Goal: Feedback & Contribution: Submit feedback/report problem

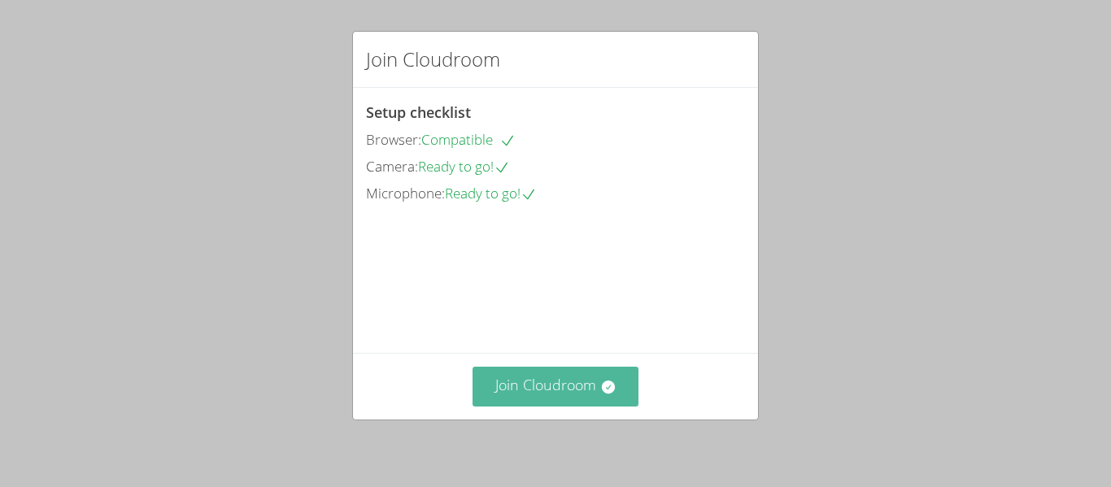
click at [556, 403] on button "Join Cloudroom" at bounding box center [556, 387] width 167 height 40
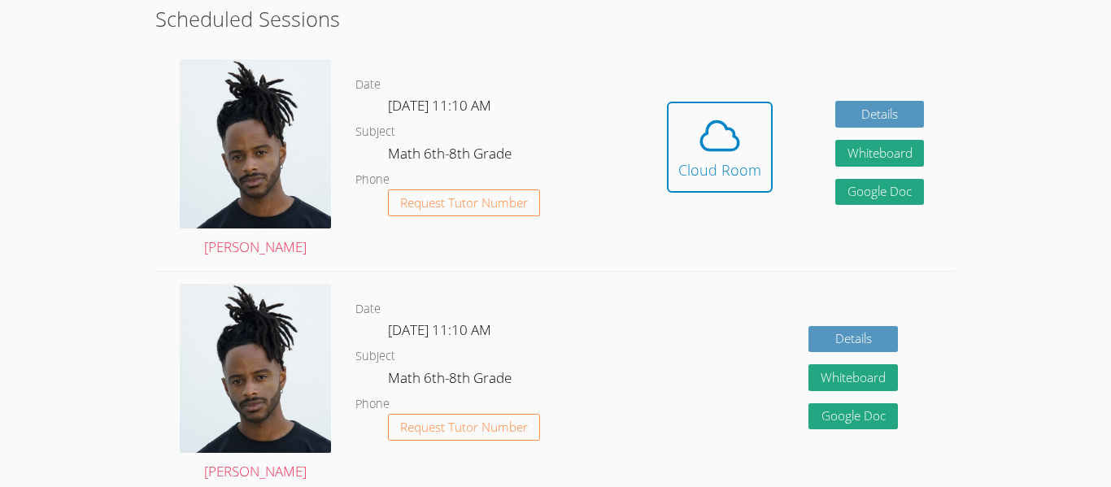
scroll to position [238, 0]
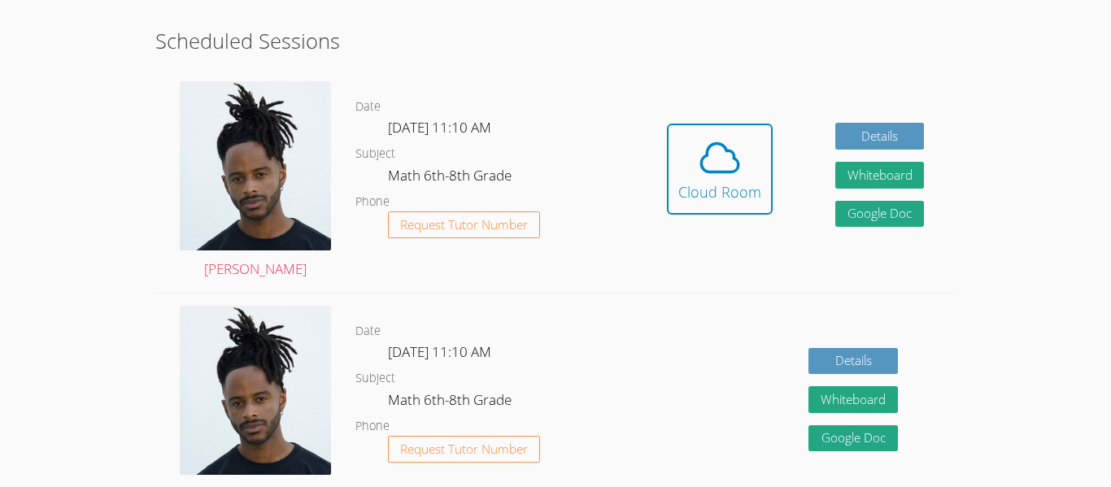
click at [828, 344] on div "Details Whiteboard Hidden Google Doc" at bounding box center [795, 406] width 320 height 224
click at [829, 344] on div "Details Whiteboard Hidden Google Doc" at bounding box center [795, 406] width 320 height 224
click at [830, 345] on div "Details Whiteboard Hidden Google Doc" at bounding box center [795, 406] width 320 height 224
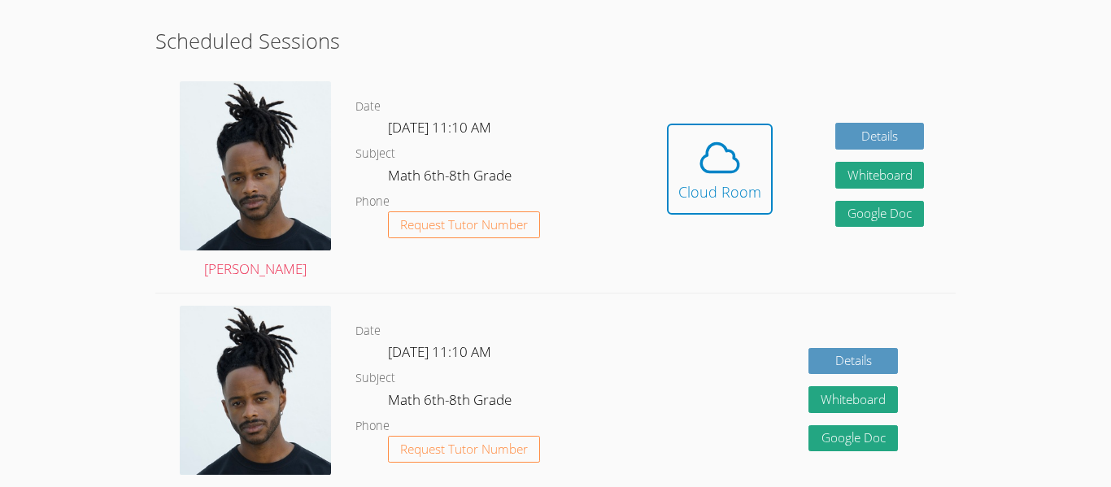
click at [829, 344] on div "Details Whiteboard Hidden Google Doc" at bounding box center [795, 406] width 320 height 224
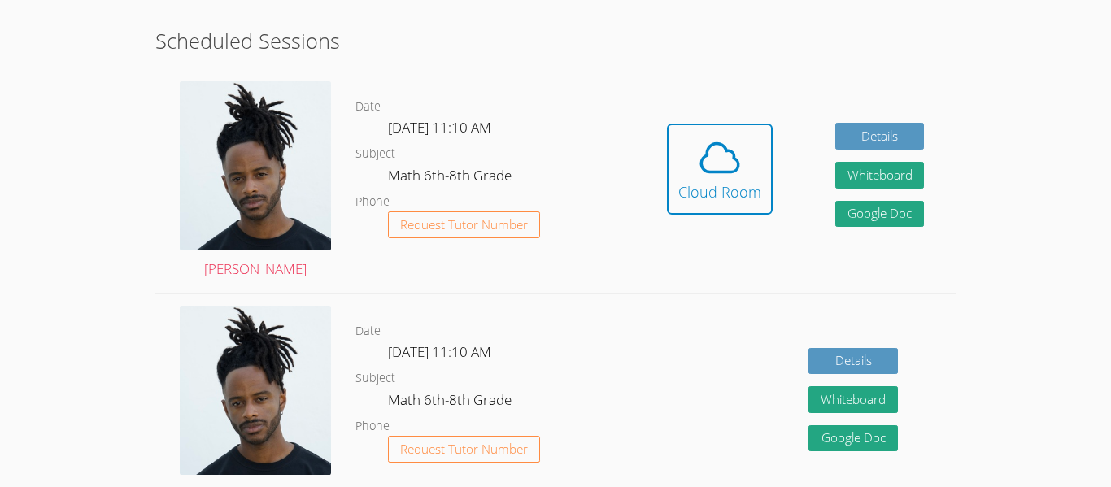
click at [829, 344] on div "Details Whiteboard Hidden Google Doc" at bounding box center [795, 406] width 320 height 224
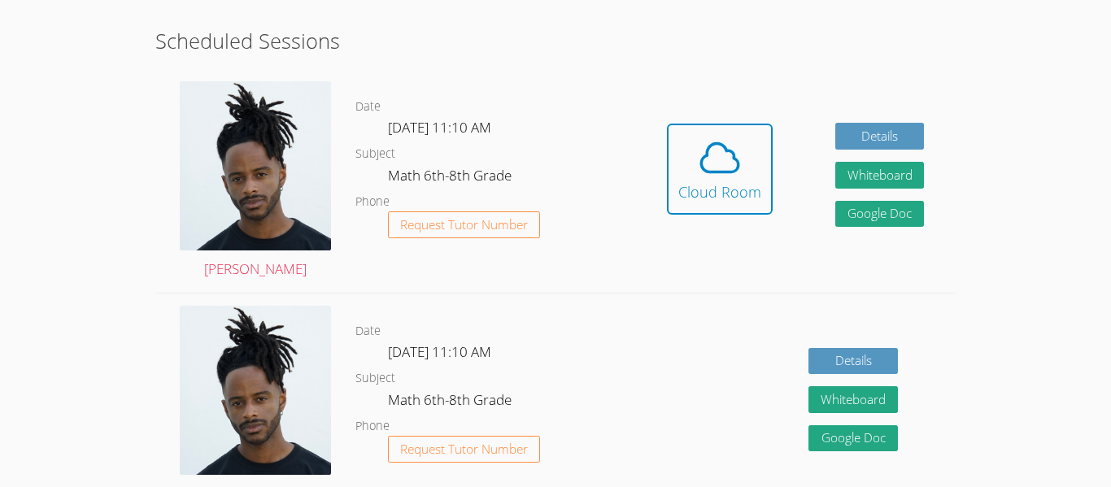
click at [829, 344] on div "Details Whiteboard Hidden Google Doc" at bounding box center [795, 406] width 320 height 224
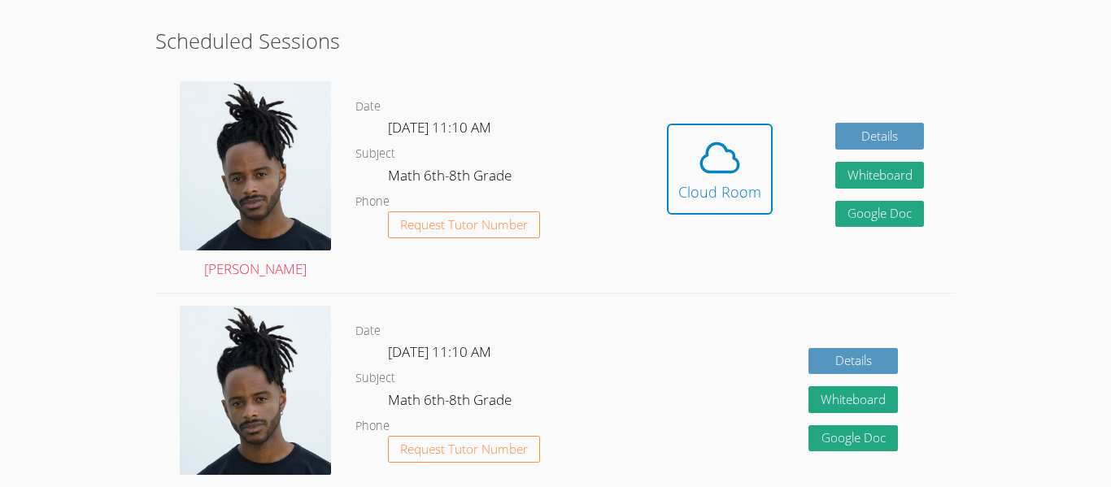
click at [829, 344] on div "Details Whiteboard Hidden Google Doc" at bounding box center [795, 406] width 320 height 224
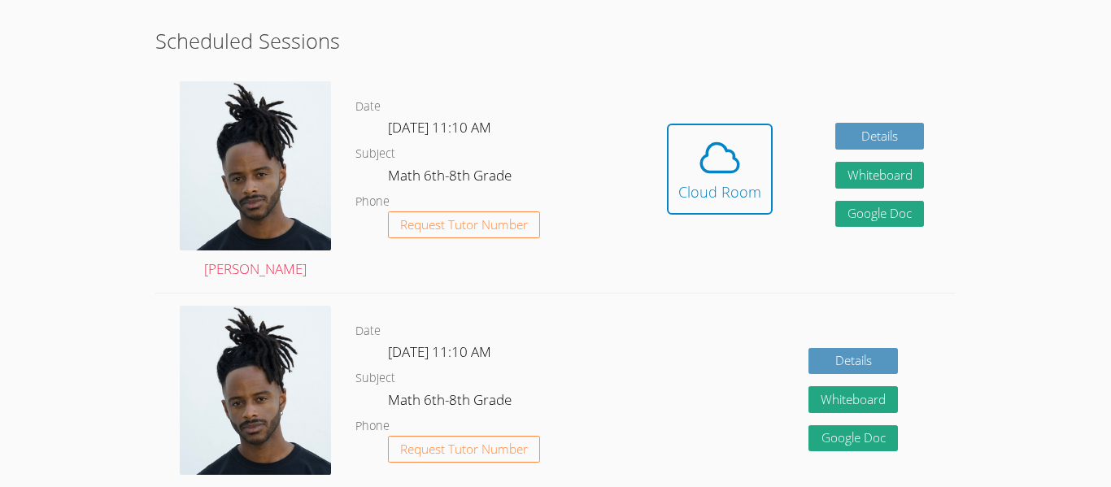
click at [829, 344] on div "Details Whiteboard Hidden Google Doc" at bounding box center [795, 406] width 320 height 224
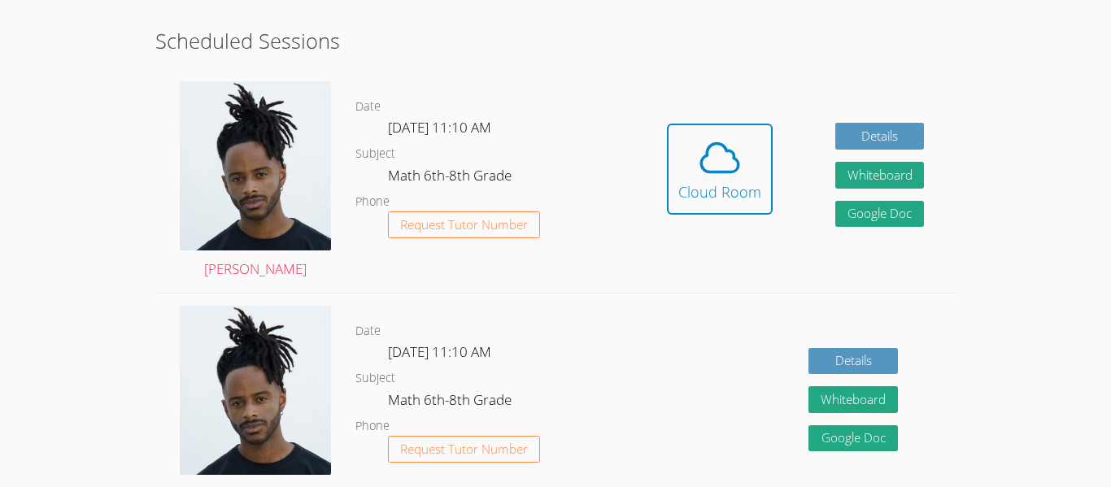
click at [829, 344] on div "Details Whiteboard Hidden Google Doc" at bounding box center [795, 406] width 320 height 224
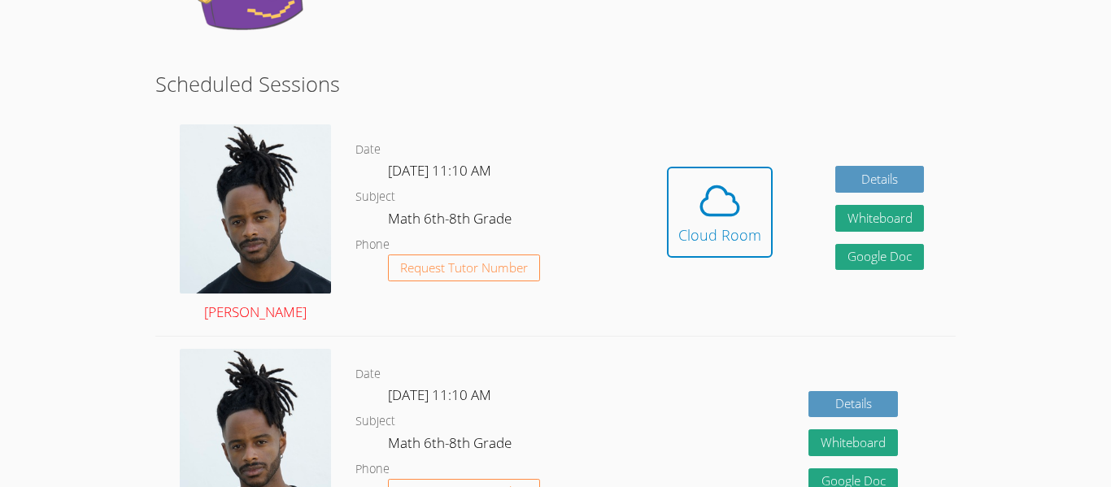
scroll to position [0, 0]
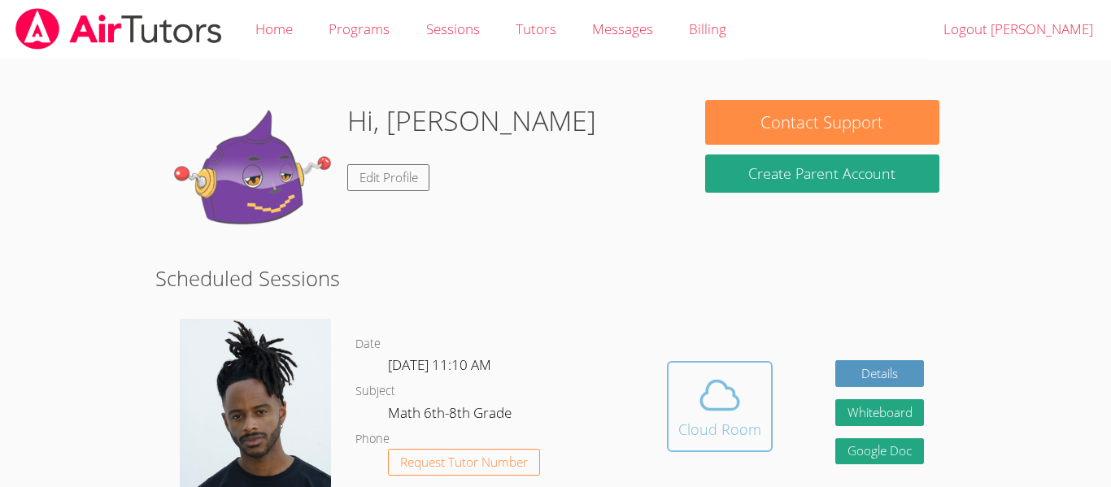
click at [713, 373] on icon at bounding box center [720, 396] width 46 height 46
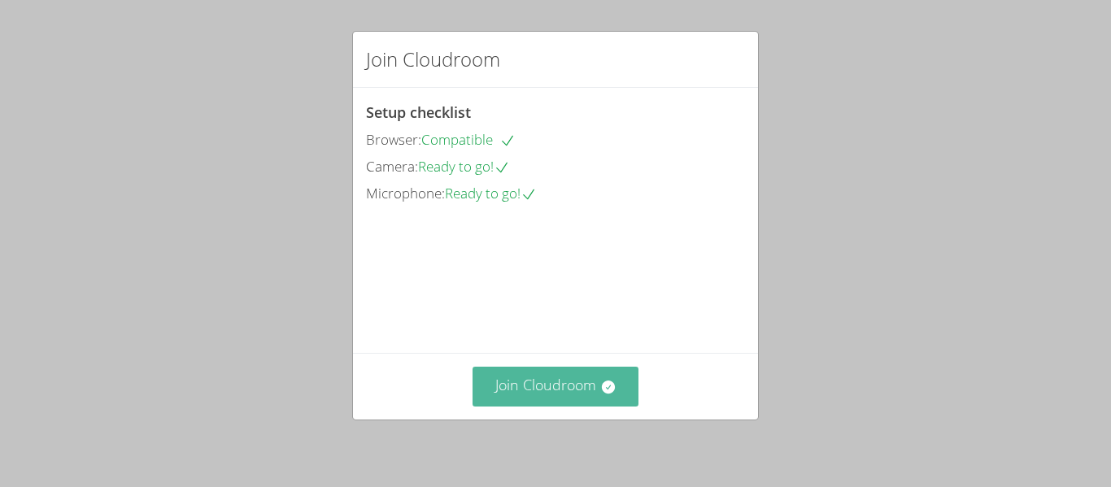
click at [608, 376] on button "Join Cloudroom" at bounding box center [556, 387] width 167 height 40
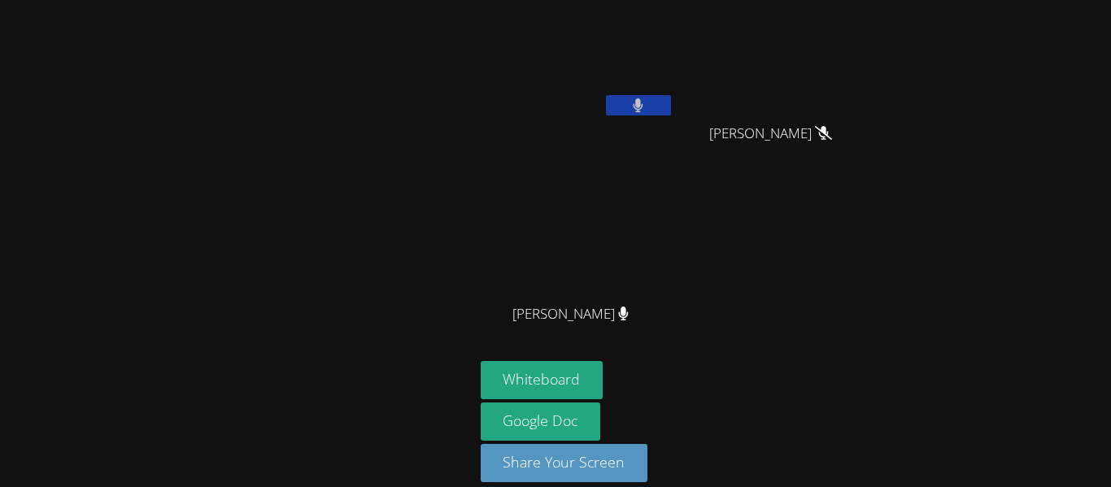
click at [656, 110] on button at bounding box center [638, 105] width 65 height 20
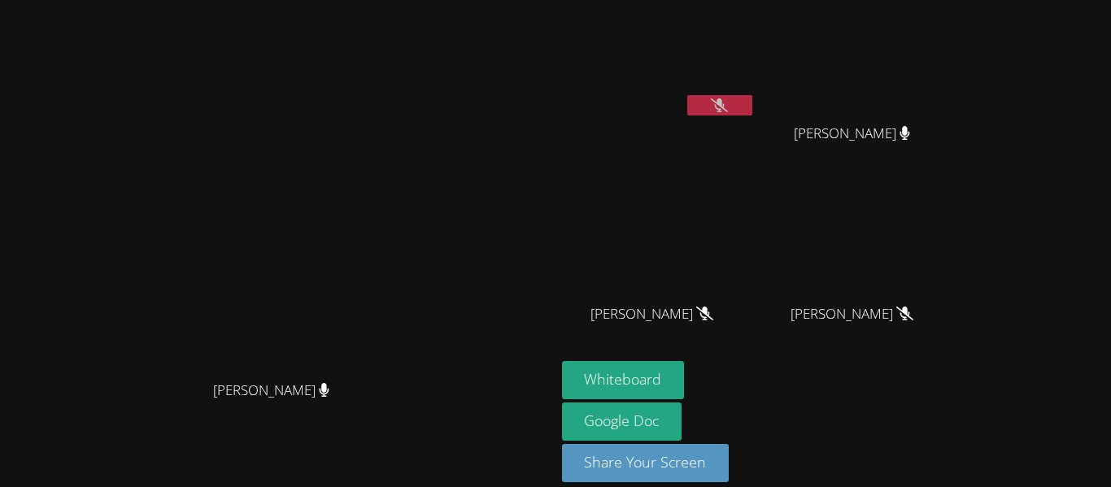
click at [728, 106] on icon at bounding box center [719, 105] width 17 height 14
click at [725, 106] on icon at bounding box center [720, 105] width 10 height 14
click at [752, 115] on button at bounding box center [719, 105] width 65 height 20
click at [752, 109] on button at bounding box center [719, 105] width 65 height 20
click at [685, 388] on button "Whiteboard" at bounding box center [623, 380] width 123 height 38
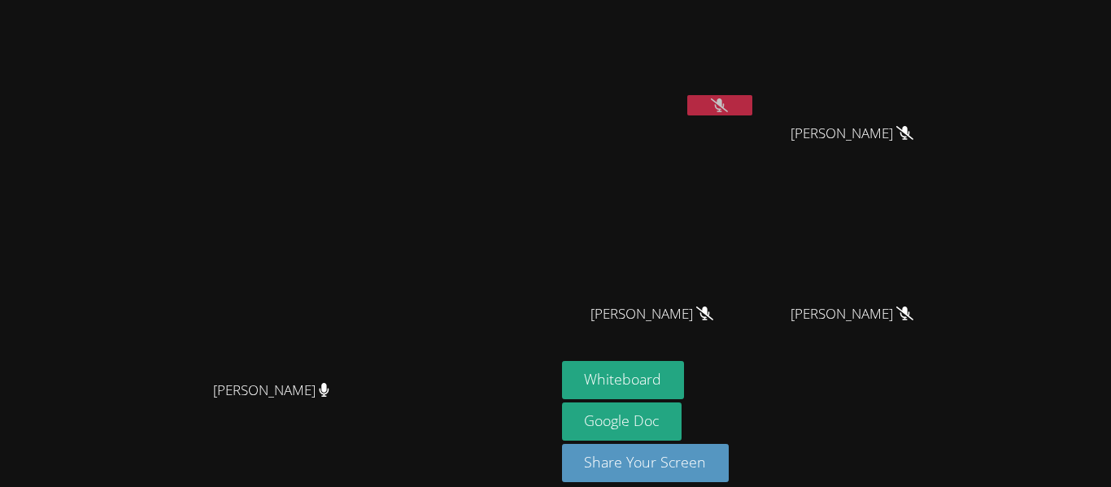
click at [752, 97] on button at bounding box center [719, 105] width 65 height 20
click at [752, 116] on div at bounding box center [719, 107] width 65 height 24
click at [725, 107] on icon at bounding box center [719, 105] width 11 height 14
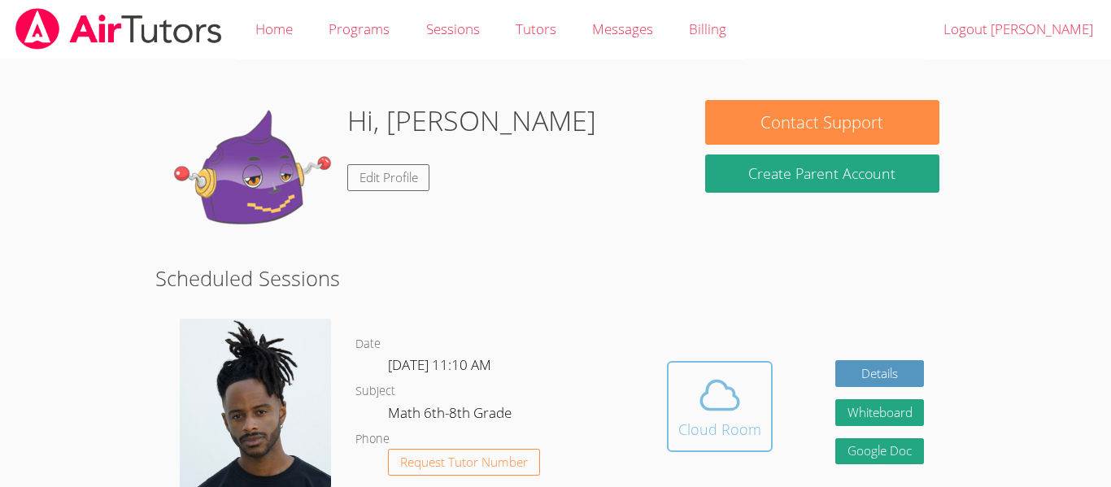
click at [694, 376] on span at bounding box center [719, 396] width 83 height 46
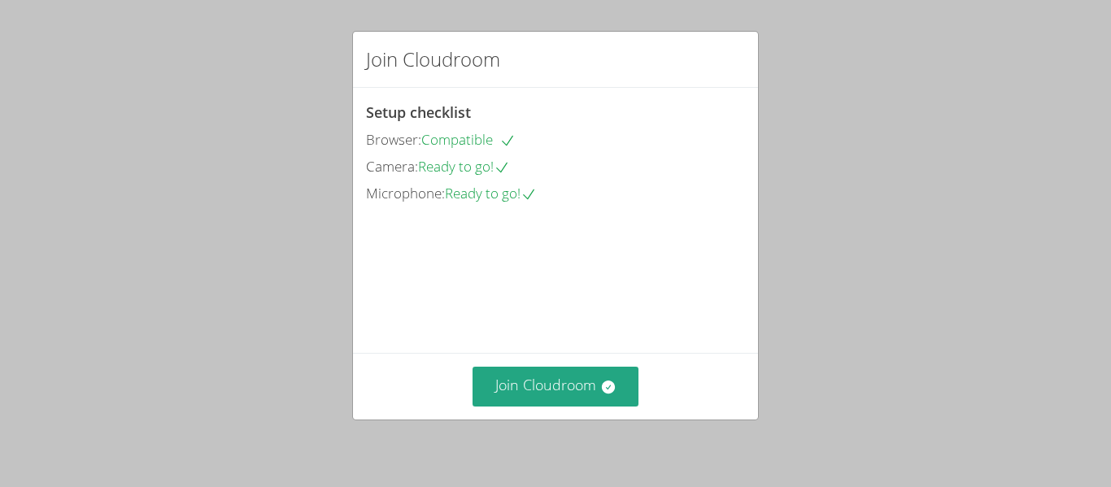
click at [527, 358] on div "Join Cloudroom" at bounding box center [555, 386] width 405 height 67
click at [525, 369] on button "Join Cloudroom" at bounding box center [556, 387] width 167 height 40
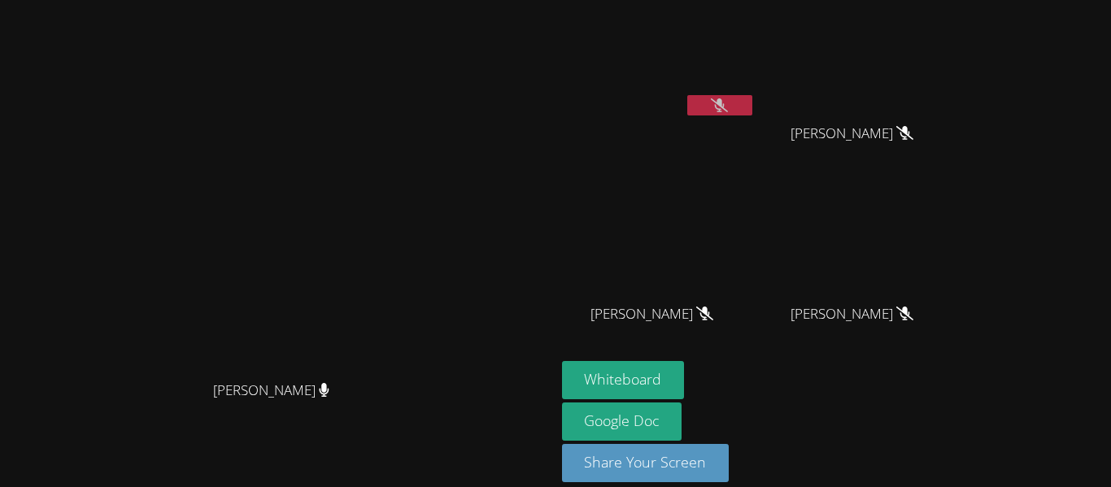
click at [728, 111] on icon at bounding box center [719, 105] width 17 height 14
click at [725, 109] on icon at bounding box center [720, 105] width 10 height 14
click at [728, 109] on icon at bounding box center [719, 105] width 17 height 14
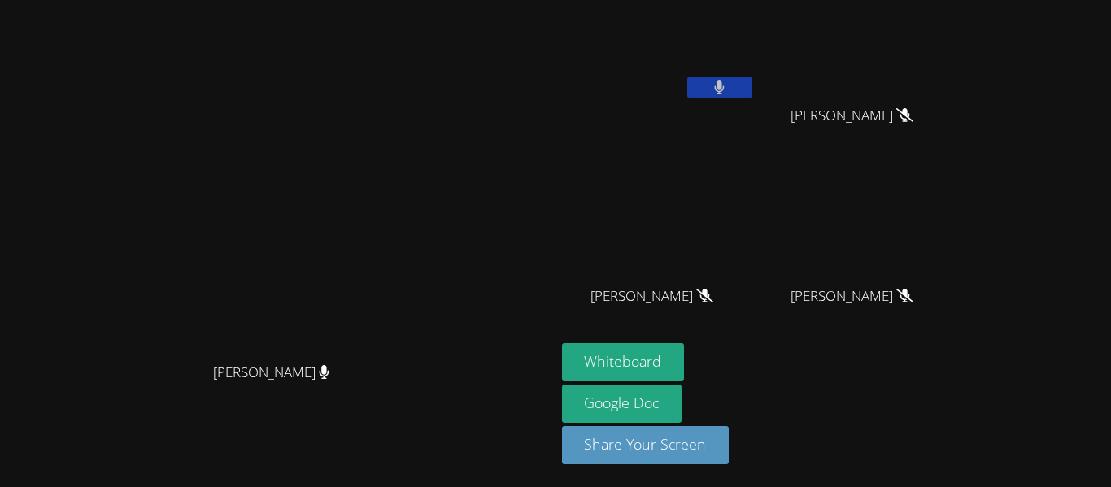
click at [752, 87] on button at bounding box center [719, 87] width 65 height 20
click at [752, 88] on button at bounding box center [719, 87] width 65 height 20
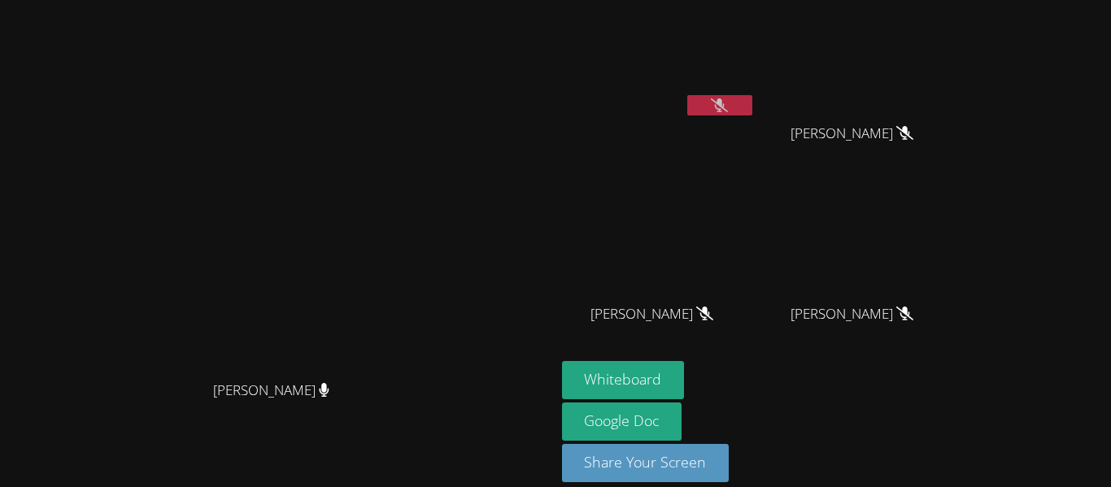
click at [399, 97] on video at bounding box center [277, 220] width 244 height 305
click at [685, 390] on button "Whiteboard" at bounding box center [623, 380] width 123 height 38
click at [752, 100] on button at bounding box center [719, 105] width 65 height 20
click at [685, 367] on button "Whiteboard" at bounding box center [623, 380] width 123 height 38
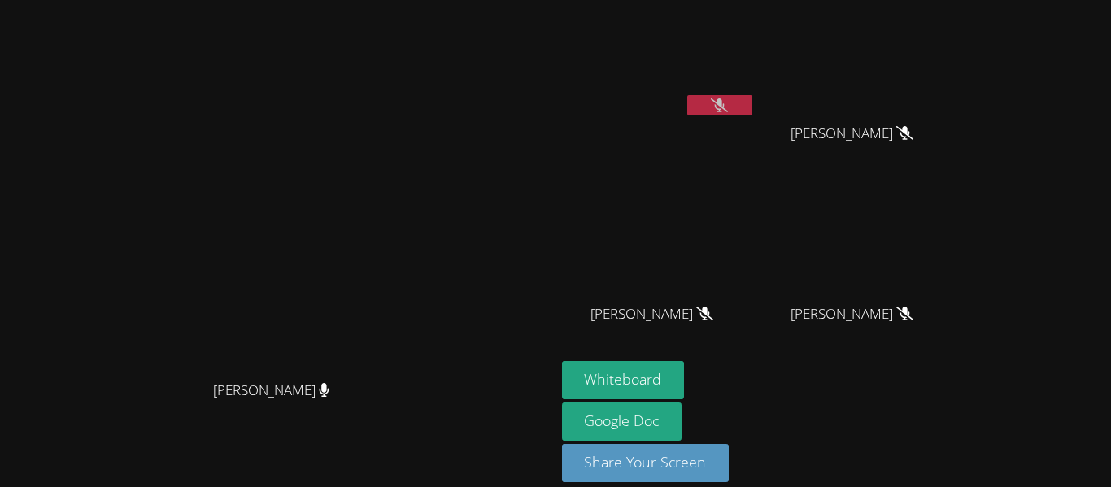
click at [728, 102] on icon at bounding box center [719, 105] width 17 height 14
click at [752, 102] on button at bounding box center [719, 105] width 65 height 20
click at [728, 107] on icon at bounding box center [719, 105] width 17 height 14
click at [756, 77] on video at bounding box center [659, 61] width 194 height 109
click at [752, 107] on button at bounding box center [719, 105] width 65 height 20
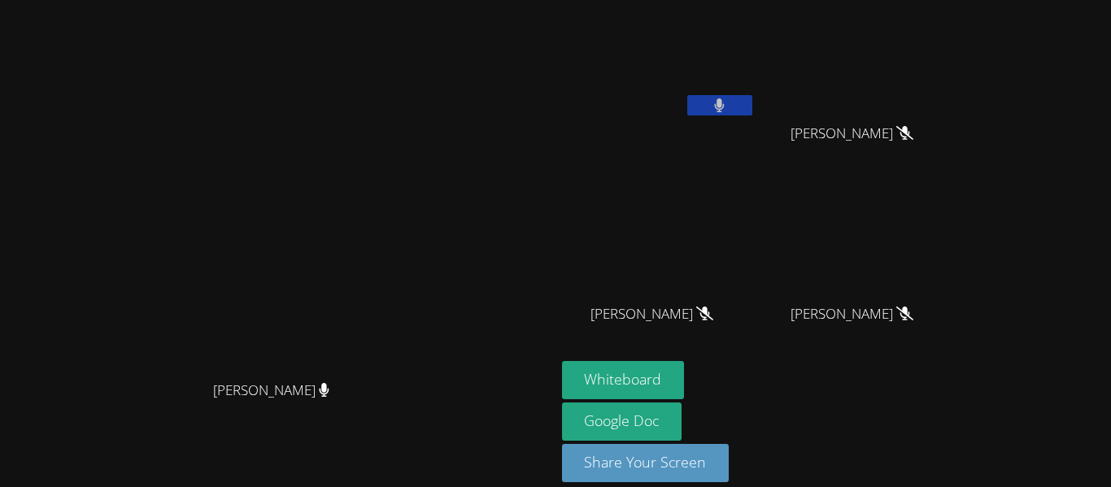
click at [752, 109] on button at bounding box center [719, 105] width 65 height 20
click at [752, 111] on button at bounding box center [719, 105] width 65 height 20
click at [752, 107] on button at bounding box center [719, 105] width 65 height 20
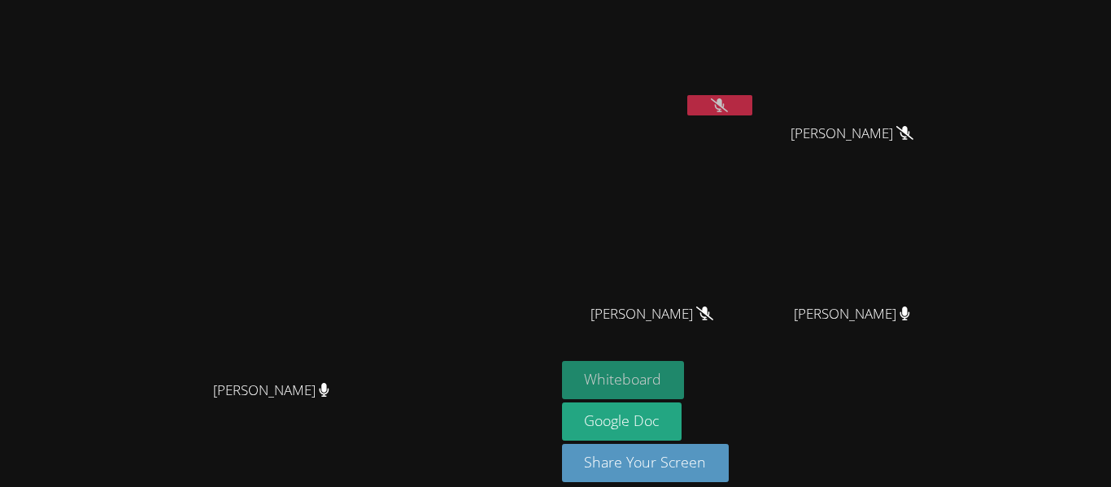
click at [685, 375] on button "Whiteboard" at bounding box center [623, 380] width 123 height 38
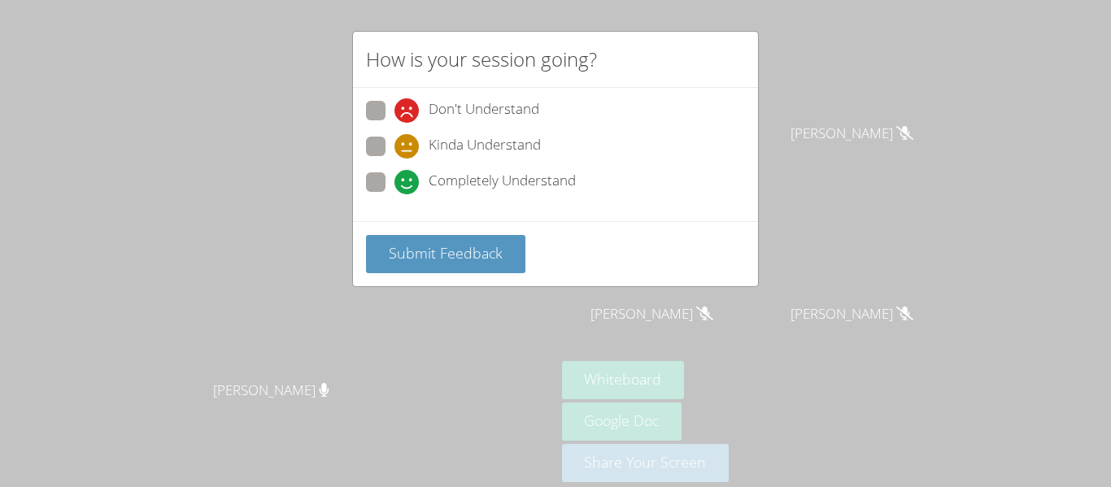
click at [395, 159] on span at bounding box center [395, 159] width 0 height 0
click at [395, 149] on input "Kinda Understand" at bounding box center [402, 144] width 14 height 14
radio input "true"
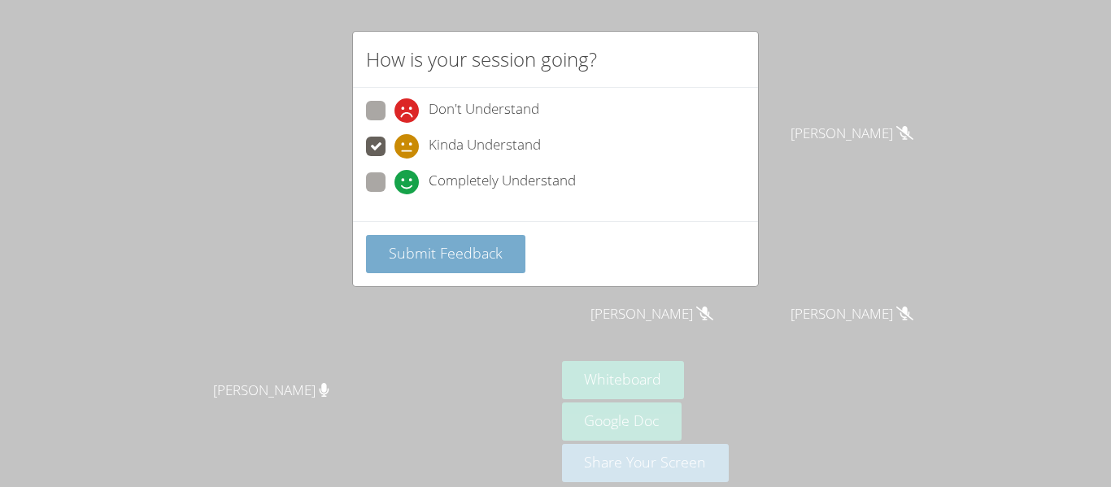
click at [425, 249] on span "Submit Feedback" at bounding box center [446, 253] width 114 height 20
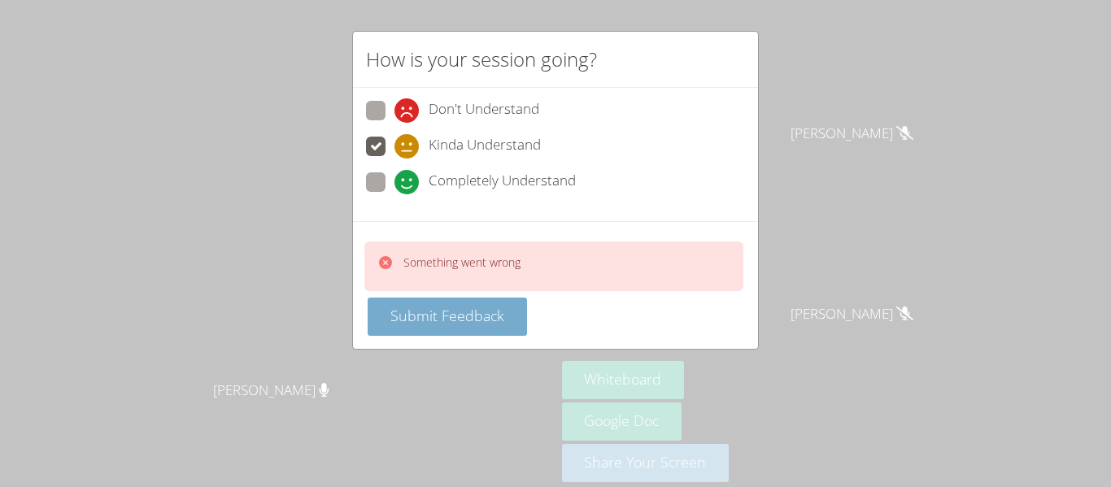
click at [469, 309] on span "Submit Feedback" at bounding box center [447, 316] width 114 height 20
click at [419, 327] on button "Submit Feedback" at bounding box center [447, 317] width 159 height 38
click at [464, 329] on button "Submit Feedback" at bounding box center [447, 317] width 159 height 38
click at [874, 95] on div "How is your session going? Don't Understand Kinda Understand Completely Underst…" at bounding box center [555, 243] width 1111 height 487
click at [451, 316] on span "Submit Feedback" at bounding box center [447, 316] width 114 height 20
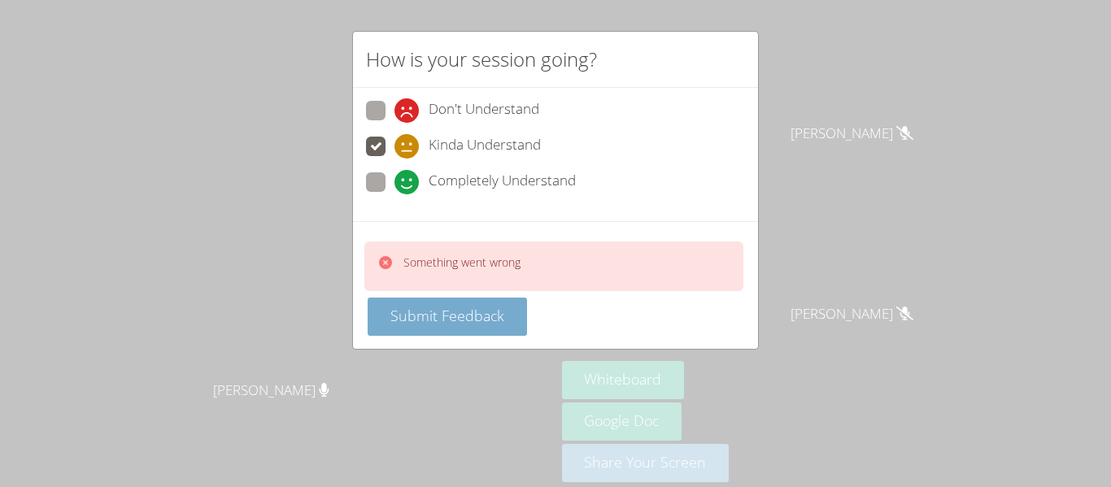
click at [455, 307] on span "Submit Feedback" at bounding box center [447, 316] width 114 height 20
click at [478, 332] on button "Submit Feedback" at bounding box center [447, 317] width 159 height 38
click at [500, 328] on button "Submit Feedback" at bounding box center [447, 317] width 159 height 38
click at [488, 310] on span "Submit Feedback" at bounding box center [447, 316] width 114 height 20
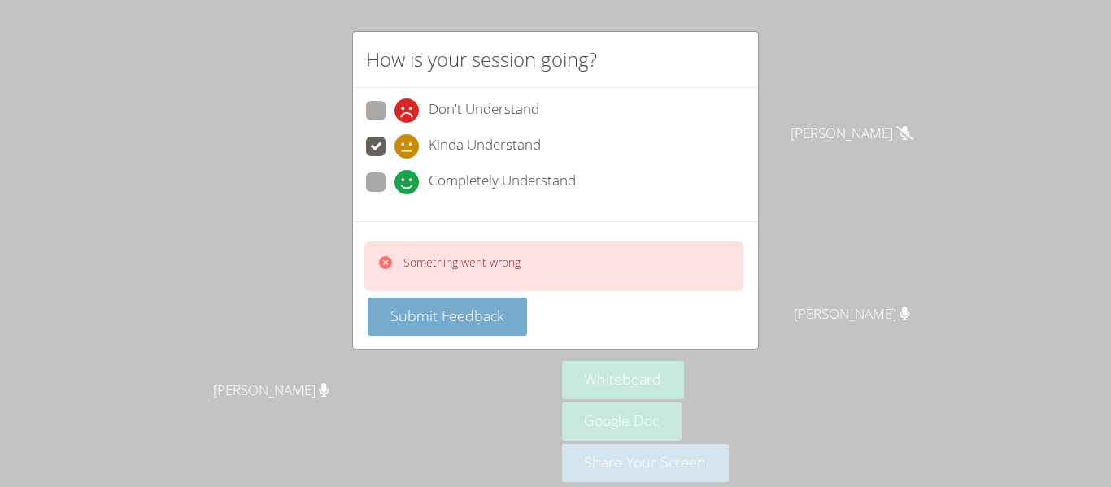
click at [466, 309] on span "Submit Feedback" at bounding box center [447, 316] width 114 height 20
click at [413, 329] on button "Submit Feedback" at bounding box center [447, 317] width 159 height 38
click at [421, 300] on button "Submit Feedback" at bounding box center [447, 317] width 159 height 38
click at [414, 303] on button "Submit Feedback" at bounding box center [447, 317] width 159 height 38
click at [395, 123] on span at bounding box center [395, 123] width 0 height 0
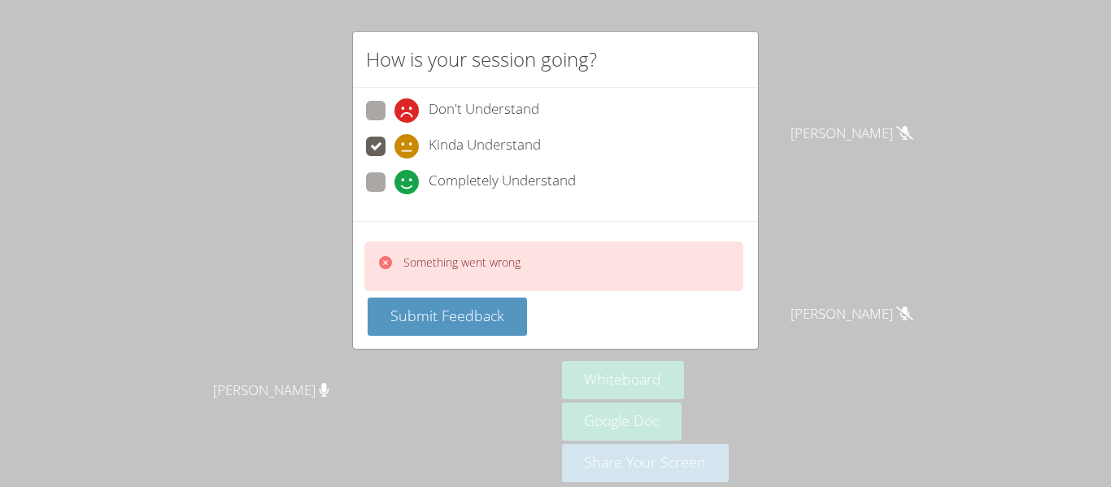
click at [395, 109] on input "Don't Understand" at bounding box center [402, 108] width 14 height 14
radio input "true"
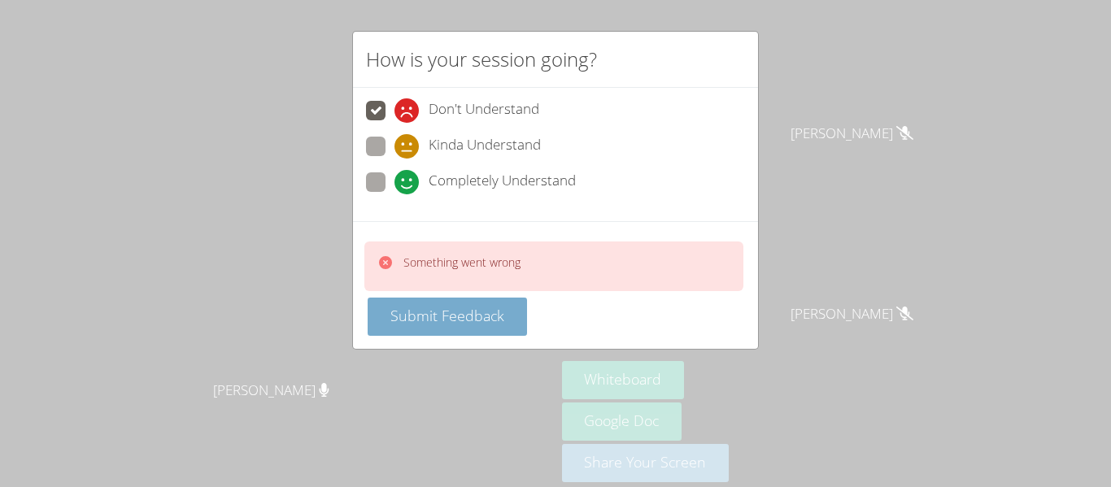
click at [425, 303] on button "Submit Feedback" at bounding box center [447, 317] width 159 height 38
click at [386, 188] on label "Completely Understand" at bounding box center [471, 183] width 210 height 22
click at [395, 186] on input "Completely Understand" at bounding box center [402, 179] width 14 height 14
radio input "true"
click at [468, 330] on button "Submit Feedback" at bounding box center [447, 317] width 159 height 38
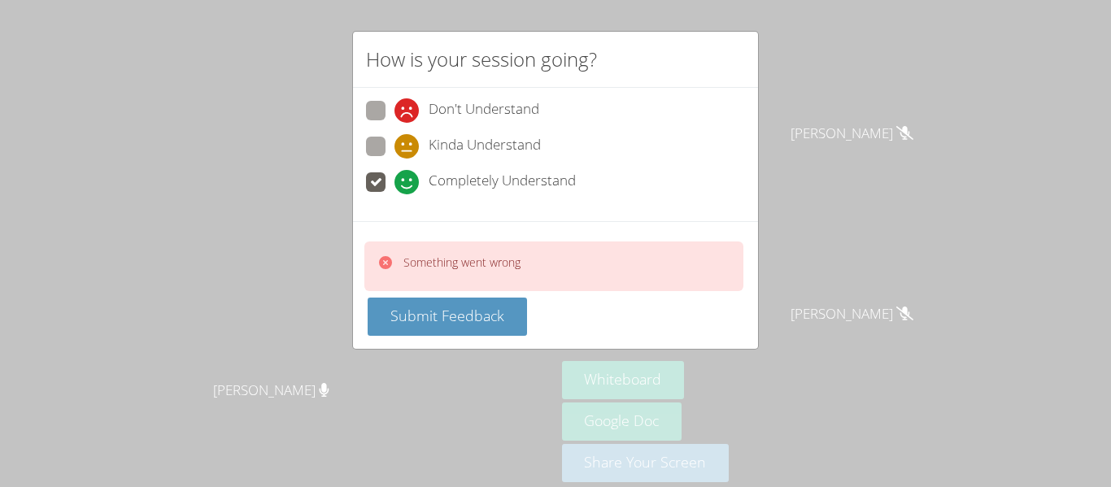
click at [879, 108] on div "How is your session going? Don't Understand Kinda Understand Completely Underst…" at bounding box center [555, 243] width 1111 height 487
